Goal: Task Accomplishment & Management: Complete application form

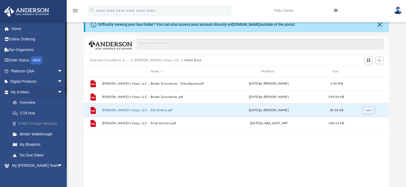
scroll to position [117, 301]
click at [36, 94] on link "My Entities arrow_drop_down" at bounding box center [37, 92] width 67 height 11
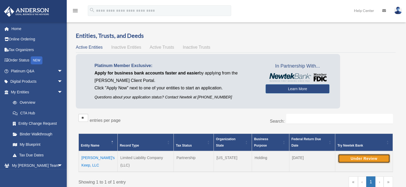
click at [371, 159] on button "Under Review" at bounding box center [364, 158] width 52 height 9
click at [360, 158] on button "Continue Application" at bounding box center [364, 158] width 52 height 9
click at [397, 10] on img at bounding box center [398, 11] width 8 height 8
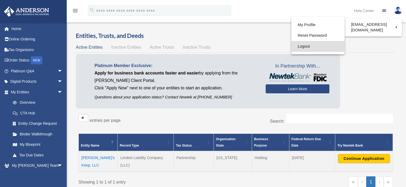
click at [311, 48] on link "Logout" at bounding box center [317, 46] width 53 height 11
